Goal: Information Seeking & Learning: Learn about a topic

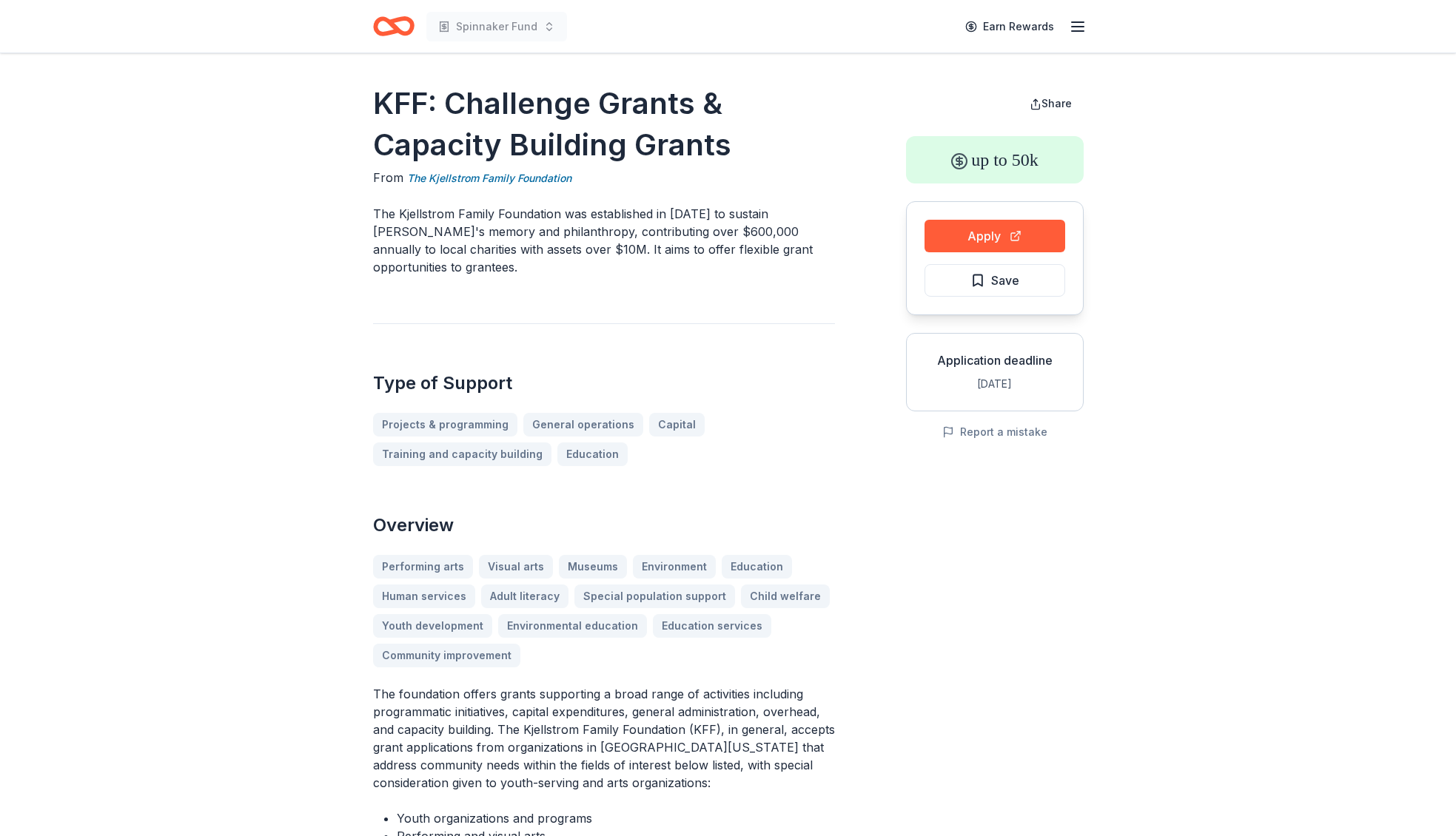
click at [824, 519] on h2 "Overview" at bounding box center [604, 525] width 462 height 24
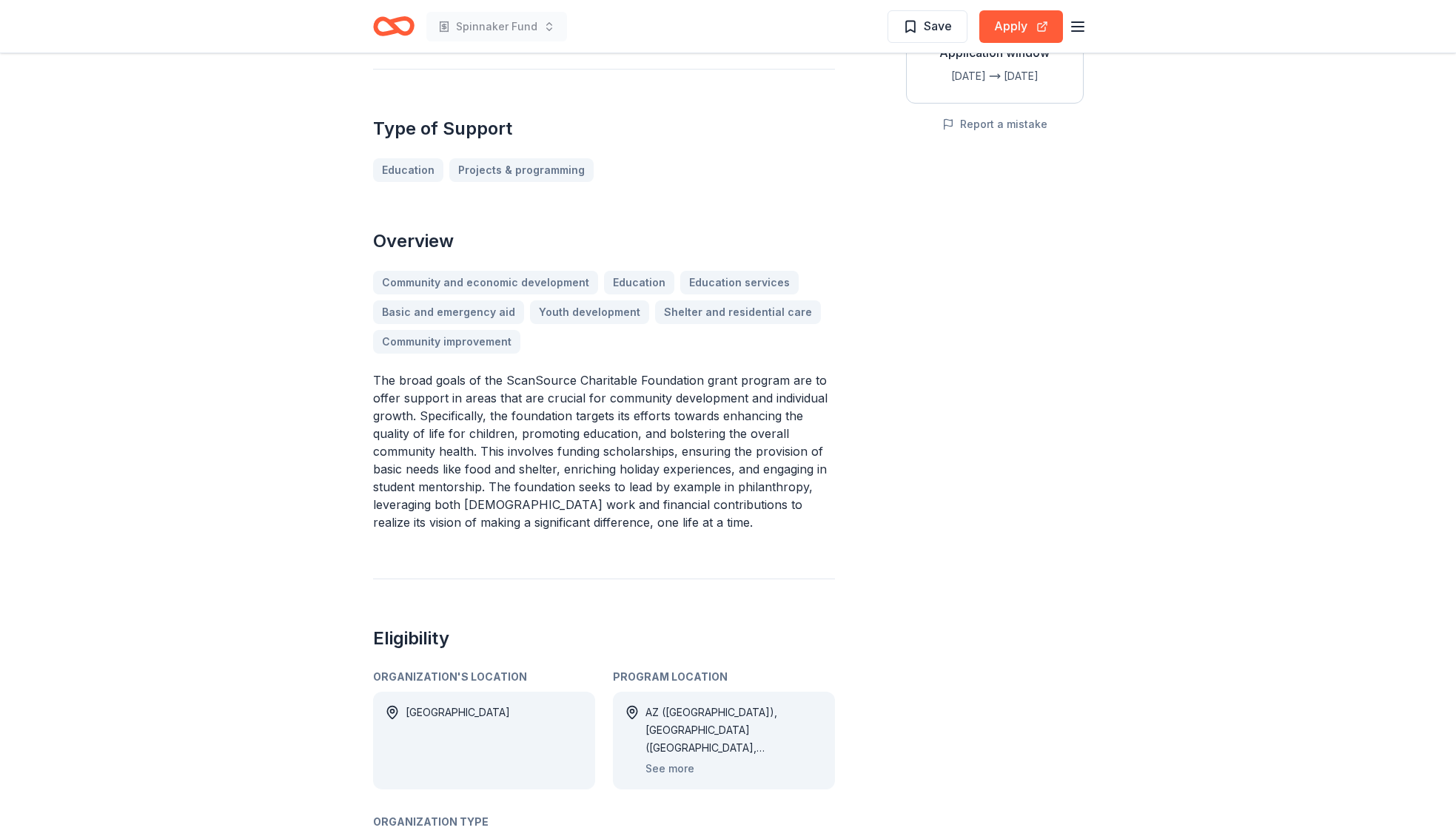
scroll to position [324, 0]
